Goal: Error: Error

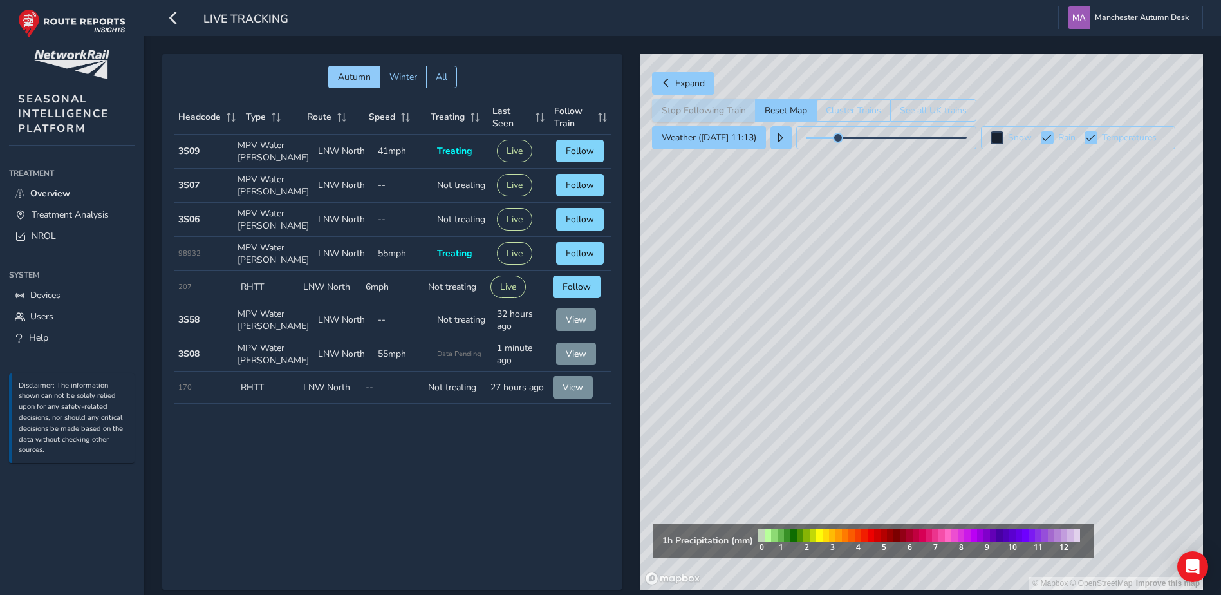
drag, startPoint x: 767, startPoint y: 197, endPoint x: 783, endPoint y: 399, distance: 202.8
click at [807, 456] on div "© Mapbox © OpenStreetMap Improve this map" at bounding box center [922, 322] width 563 height 536
click at [806, 319] on div "© Mapbox © OpenStreetMap Improve this map" at bounding box center [922, 322] width 563 height 536
click at [520, 478] on div "Autumn Winter All Headcode Type Route Speed Treating Last Seen Follow Train Hea…" at bounding box center [392, 322] width 460 height 536
